Goal: Information Seeking & Learning: Check status

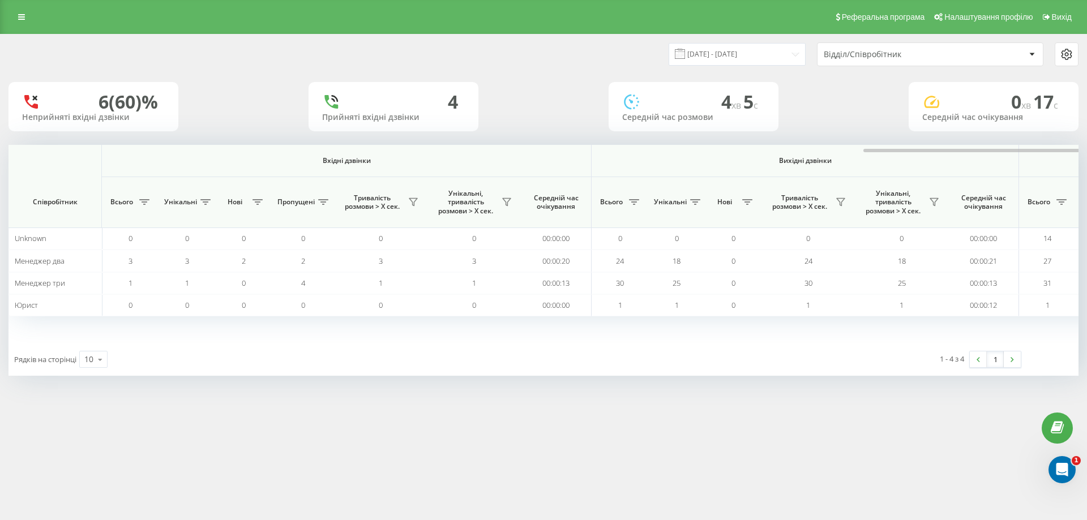
scroll to position [0, 509]
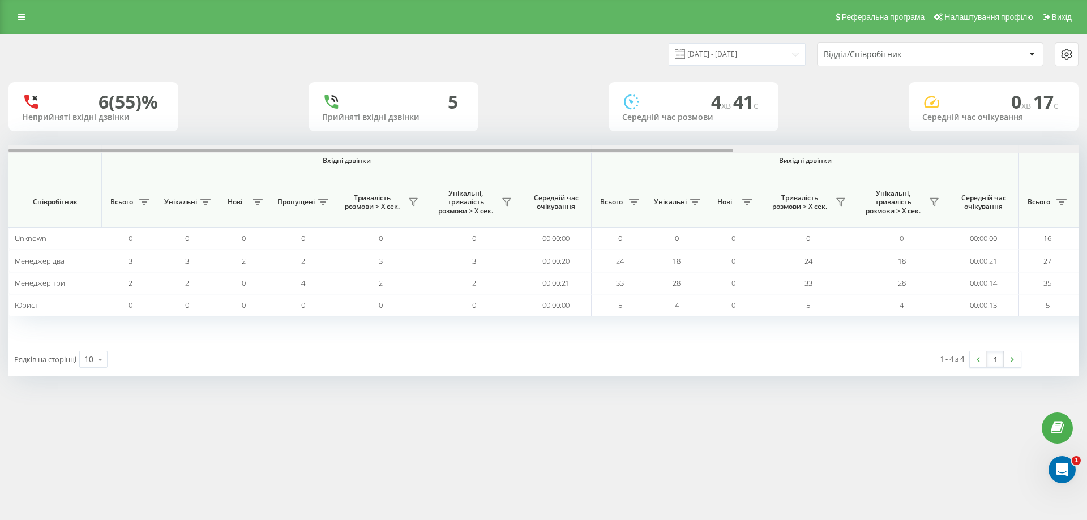
scroll to position [0, 509]
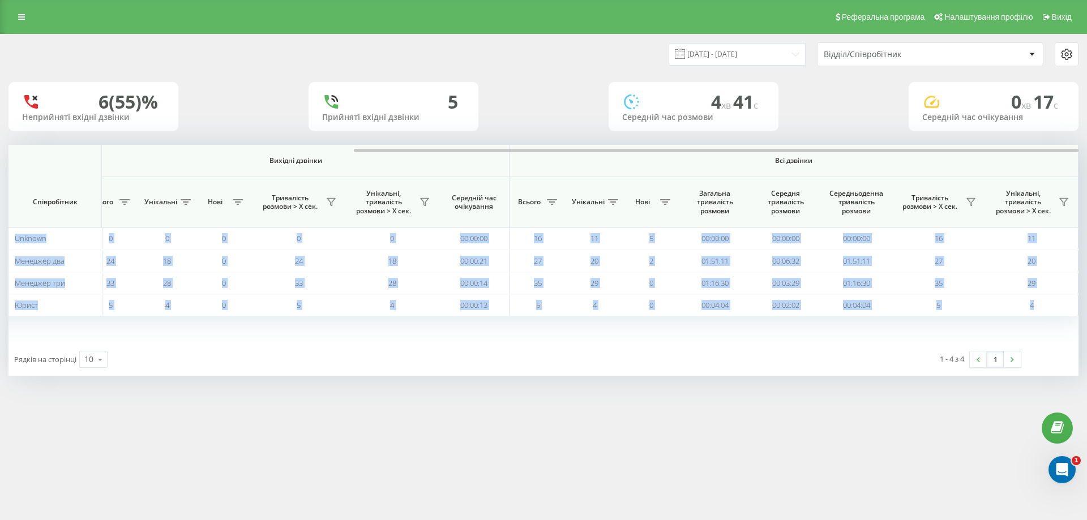
drag, startPoint x: 409, startPoint y: 148, endPoint x: 555, endPoint y: 136, distance: 146.0
click at [555, 136] on div "[DATE] - [DATE] Відділ/Співробітник 6 (55)% Неприйняті вхідні дзвінки 5 Прийнят…" at bounding box center [543, 205] width 1070 height 341
drag, startPoint x: 537, startPoint y: 150, endPoint x: 666, endPoint y: 149, distance: 128.5
click at [666, 149] on div at bounding box center [716, 150] width 725 height 3
click at [970, 196] on button at bounding box center [970, 202] width 17 height 18
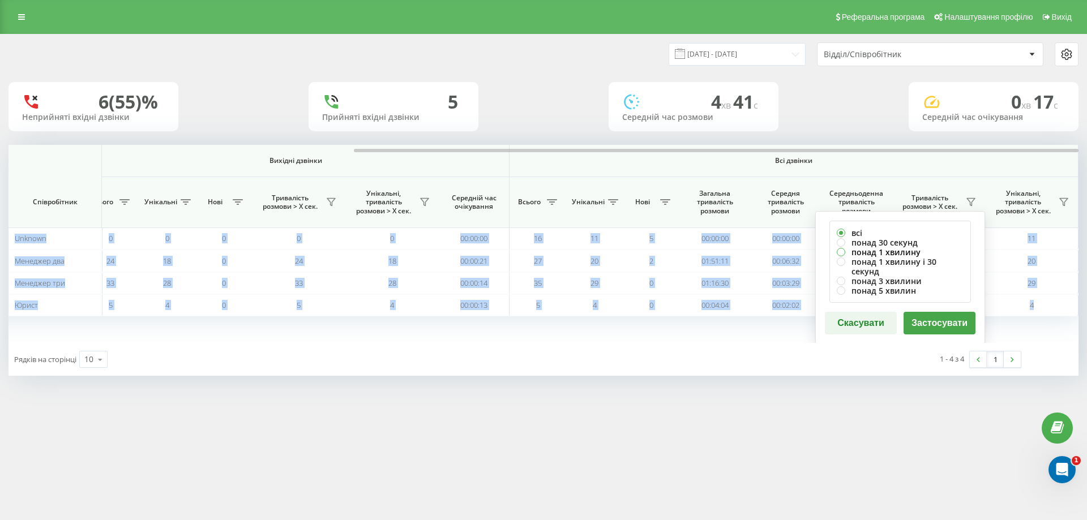
click at [890, 252] on label "понад 1 хвилину" at bounding box center [900, 252] width 127 height 10
radio input "true"
click at [948, 315] on button "Застосувати" at bounding box center [939, 323] width 72 height 23
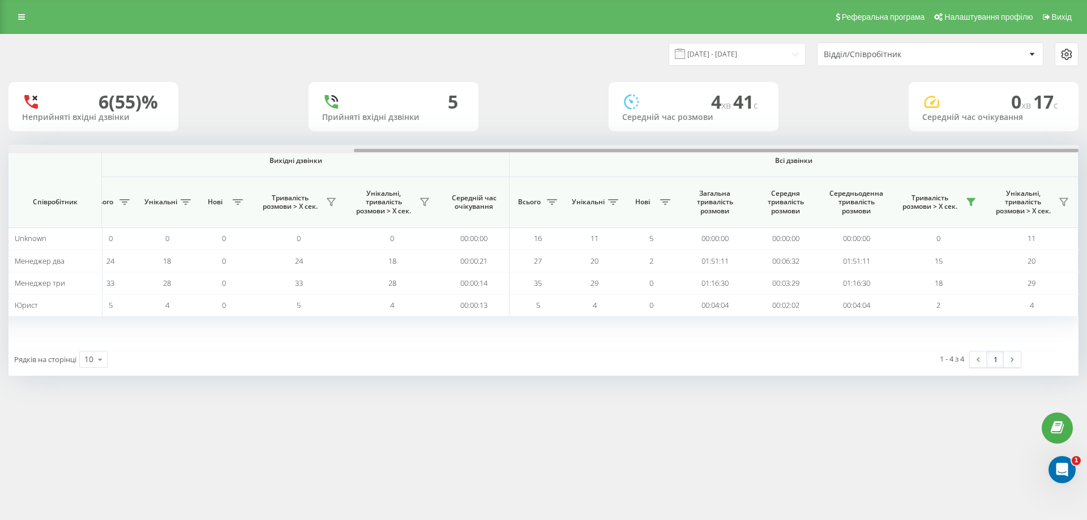
drag, startPoint x: 617, startPoint y: 150, endPoint x: 1005, endPoint y: 109, distance: 389.9
click at [1005, 109] on div "[DATE] - [DATE] Відділ/Співробітник 6 (55)% Неприйняті вхідні дзвінки 5 Прийнят…" at bounding box center [543, 205] width 1070 height 341
drag, startPoint x: 339, startPoint y: 152, endPoint x: 747, endPoint y: 192, distance: 410.1
click at [747, 192] on div "Вхідні дзвінки Вихідні дзвінки Всі дзвінки Співробітник Всього Унікальні Нові П…" at bounding box center [543, 244] width 1070 height 198
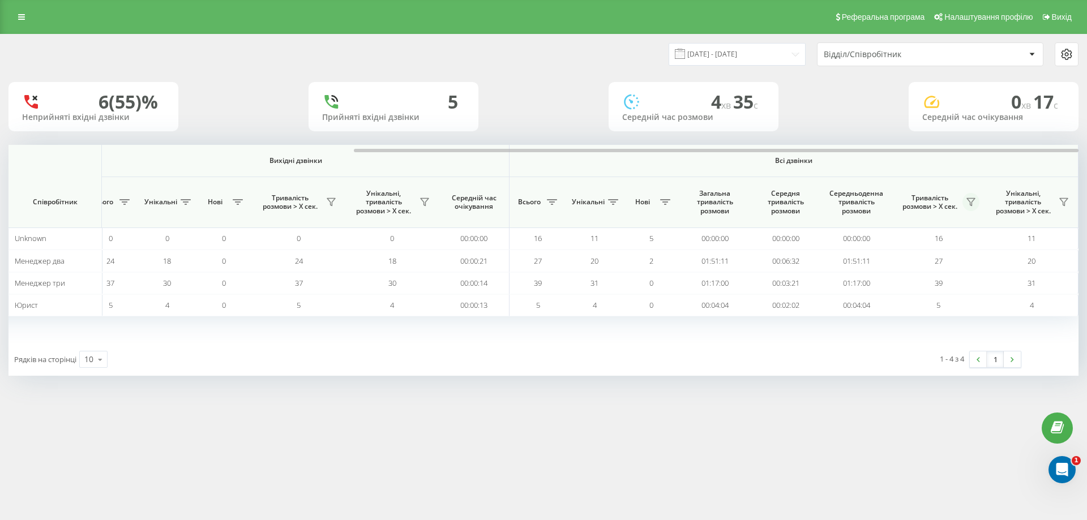
click at [972, 198] on icon at bounding box center [970, 202] width 9 height 9
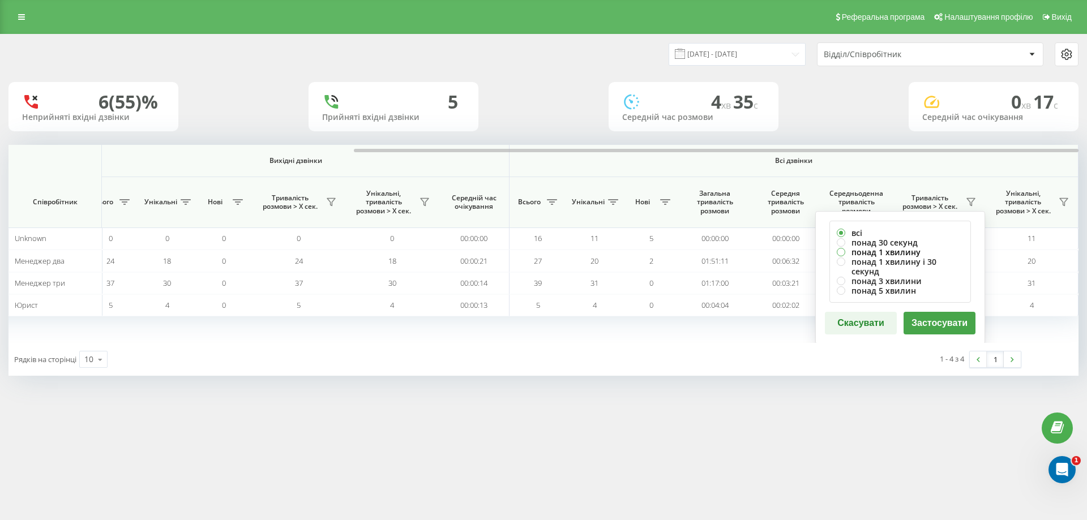
click at [902, 254] on label "понад 1 хвилину" at bounding box center [900, 252] width 127 height 10
radio input "true"
click at [952, 312] on button "Застосувати" at bounding box center [939, 323] width 72 height 23
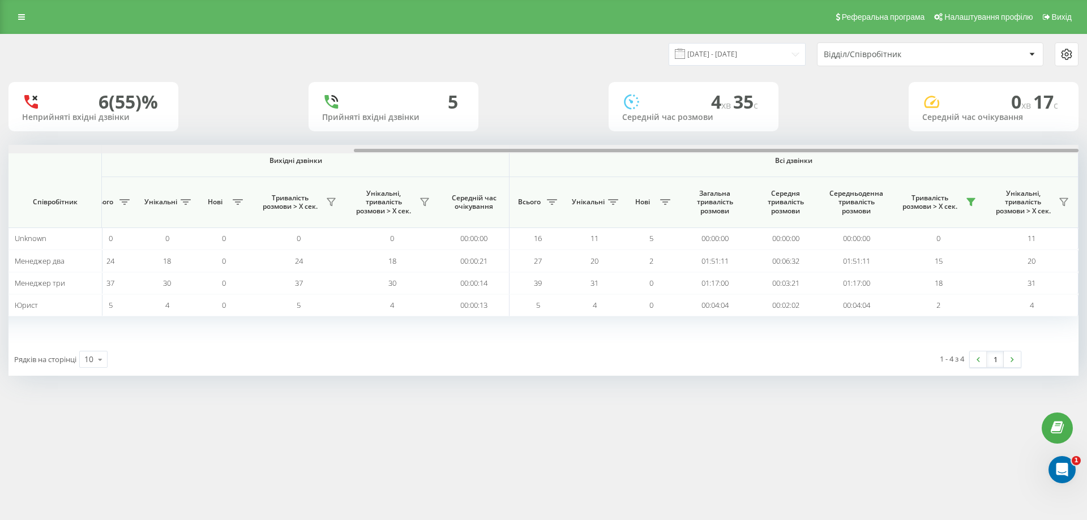
drag, startPoint x: 633, startPoint y: 150, endPoint x: 1086, endPoint y: 117, distance: 454.6
click at [1086, 117] on div "19.08.2025 - 19.08.2025 Відділ/Співробітник 6 (55)% Неприйняті вхідні дзвінки 5…" at bounding box center [543, 216] width 1087 height 365
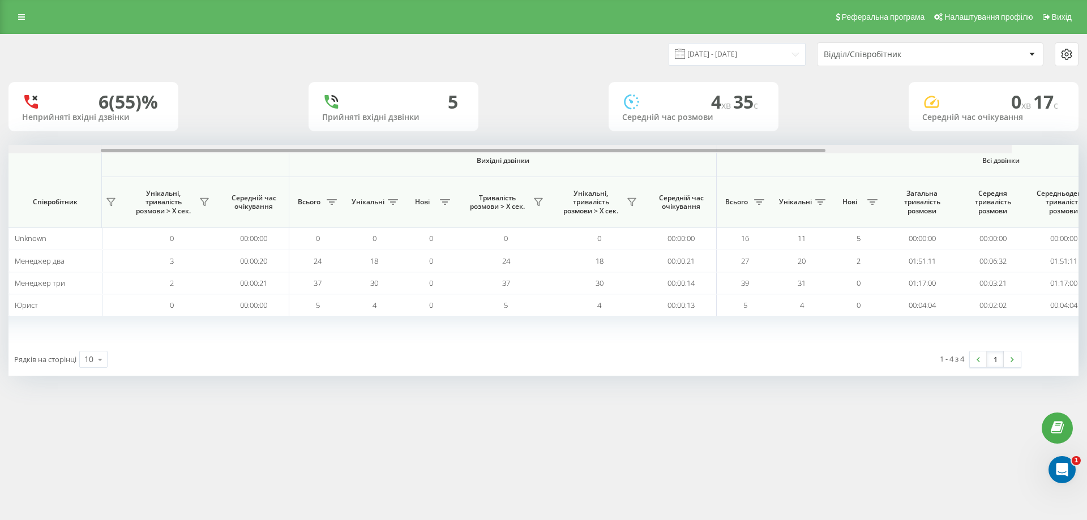
scroll to position [0, 509]
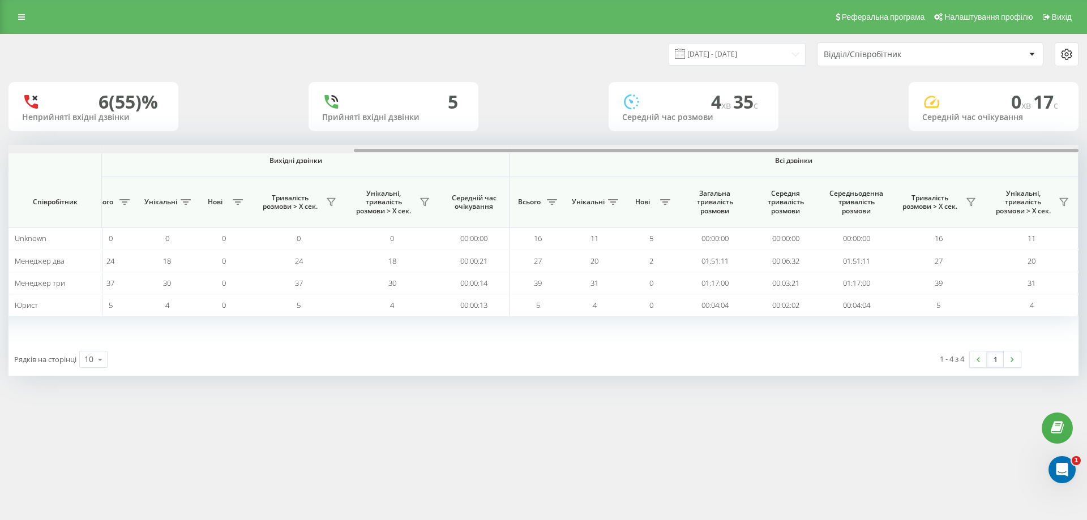
drag, startPoint x: 576, startPoint y: 150, endPoint x: 1038, endPoint y: 122, distance: 462.7
click at [1038, 122] on div "[DATE] - [DATE] Відділ/Співробітник 6 (55)% Неприйняті вхідні дзвінки 5 Прийнят…" at bounding box center [543, 205] width 1070 height 341
click at [776, 52] on input "[DATE] - [DATE]" at bounding box center [737, 54] width 137 height 22
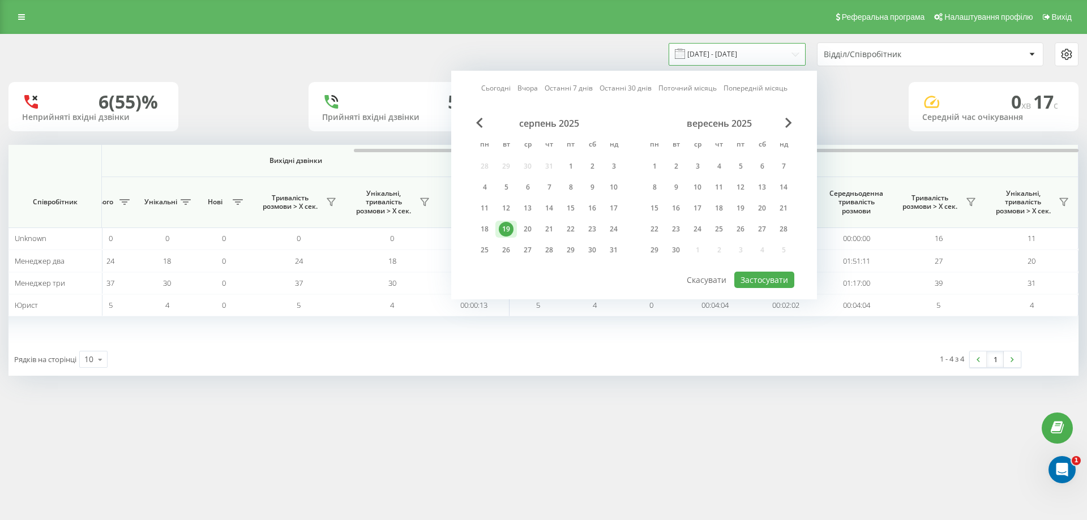
click at [776, 52] on input "[DATE] - [DATE]" at bounding box center [737, 54] width 137 height 22
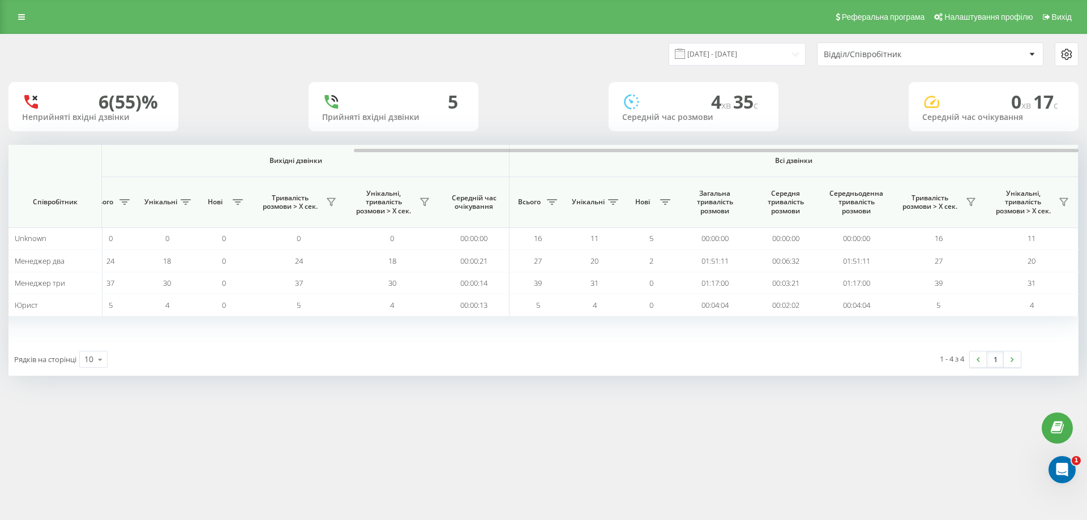
click at [895, 114] on div "6 (55)% Неприйняті вхідні дзвінки 5 Прийняті вхідні дзвінки 4 хв 35 c Середній …" at bounding box center [543, 106] width 1070 height 49
click at [973, 200] on icon at bounding box center [970, 202] width 9 height 9
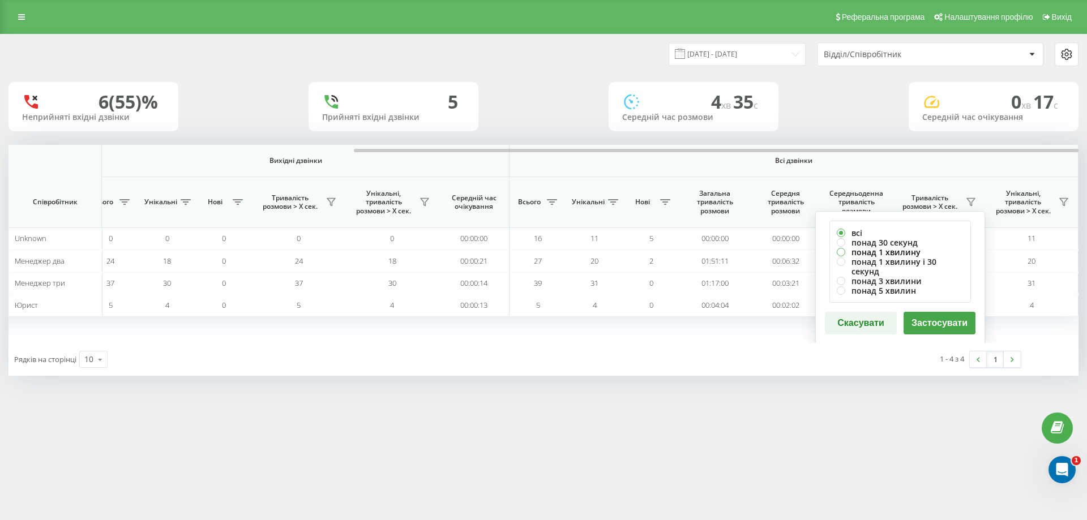
click at [913, 254] on label "понад 1 хвилину" at bounding box center [900, 252] width 127 height 10
radio input "true"
click at [950, 313] on button "Застосувати" at bounding box center [939, 323] width 72 height 23
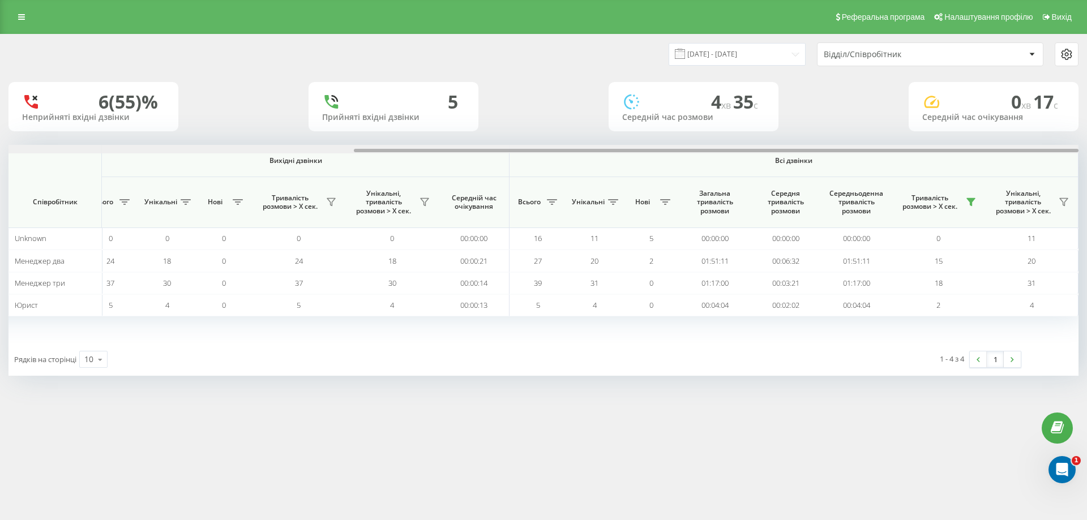
drag, startPoint x: 319, startPoint y: 150, endPoint x: 787, endPoint y: 138, distance: 468.3
click at [787, 138] on div "19.08.2025 - 19.08.2025 Відділ/Співробітник 6 (55)% Неприйняті вхідні дзвінки 5…" at bounding box center [543, 205] width 1070 height 341
